Goal: Task Accomplishment & Management: Complete application form

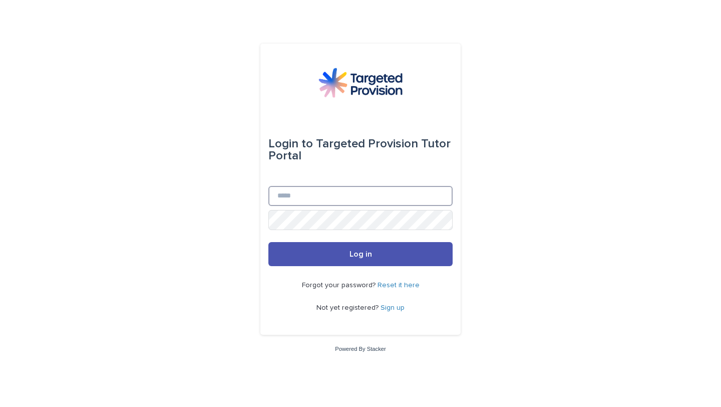
click at [292, 194] on input "Email" at bounding box center [361, 196] width 184 height 20
type input "**********"
click at [269, 242] on button "Log in" at bounding box center [361, 254] width 184 height 24
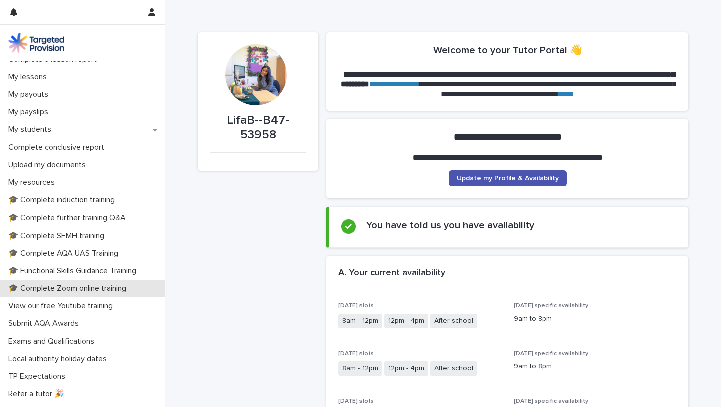
scroll to position [133, 0]
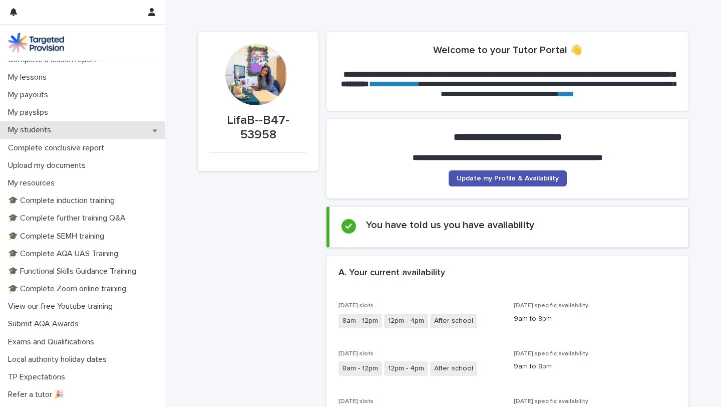
click at [46, 132] on p "My students" at bounding box center [31, 130] width 55 height 10
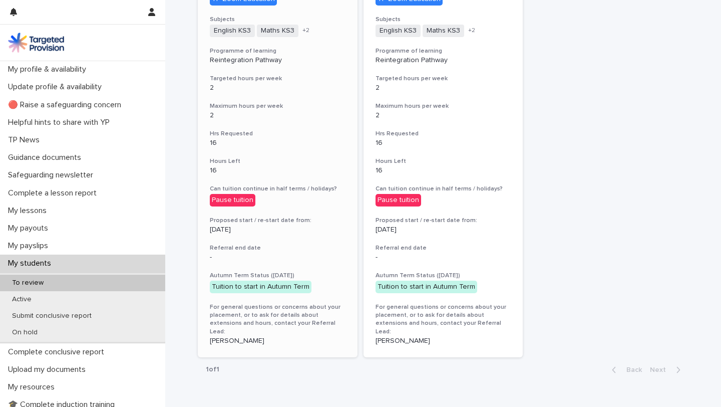
scroll to position [369, 0]
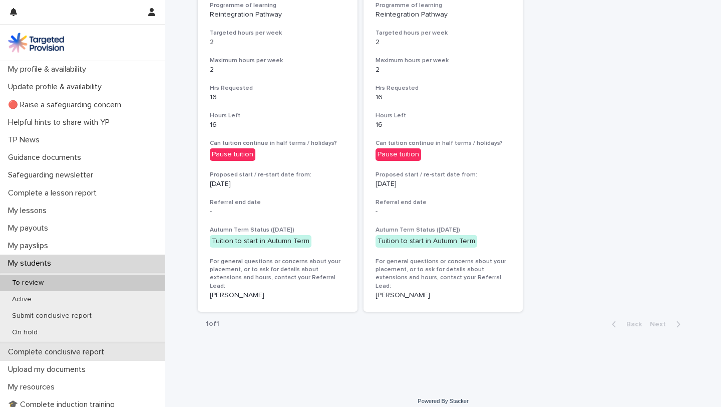
click at [48, 351] on p "Complete conclusive report" at bounding box center [58, 352] width 108 height 10
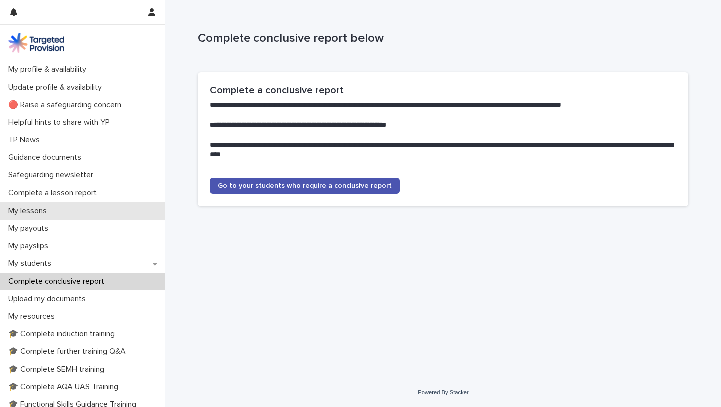
click at [45, 208] on p "My lessons" at bounding box center [29, 211] width 51 height 10
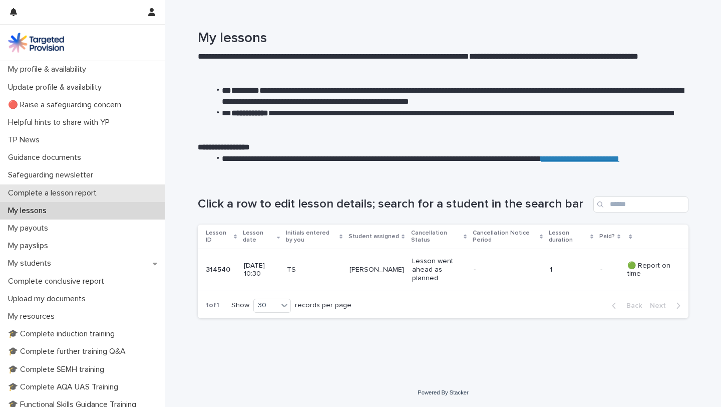
click at [69, 188] on p "Complete a lesson report" at bounding box center [54, 193] width 101 height 10
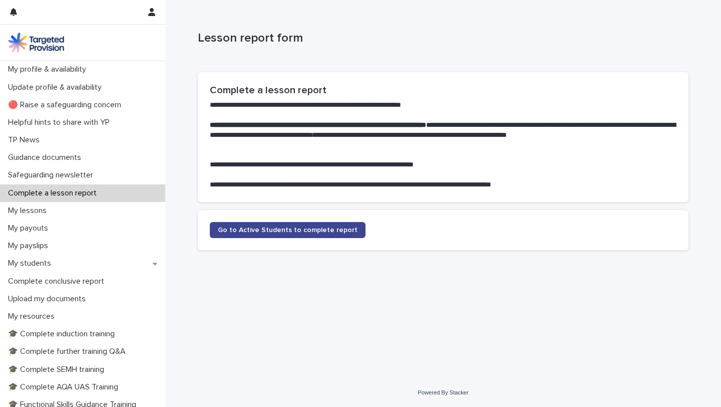
click at [254, 232] on span "Go to Active Students to complete report" at bounding box center [288, 229] width 140 height 7
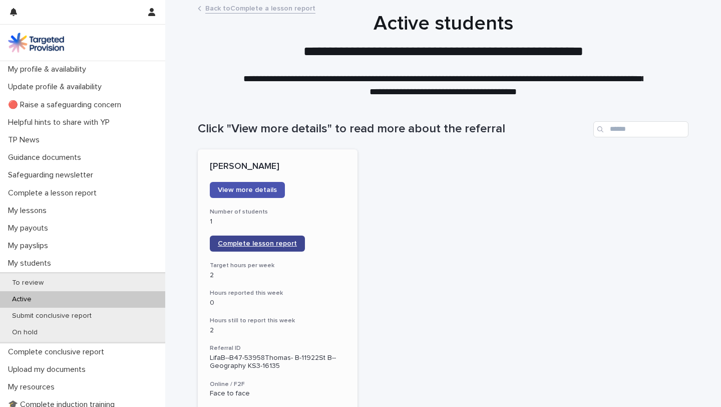
click at [243, 249] on link "Complete lesson report" at bounding box center [257, 243] width 95 height 16
